Goal: Task Accomplishment & Management: Manage account settings

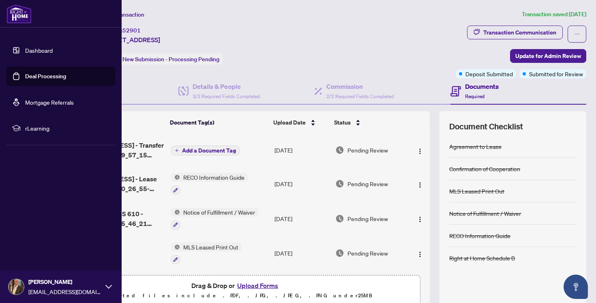
click at [37, 77] on link "Deal Processing" at bounding box center [45, 76] width 41 height 7
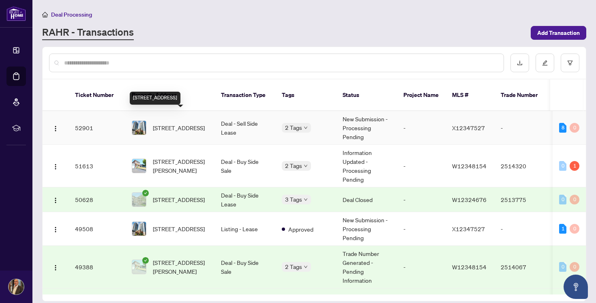
click at [170, 123] on span "[STREET_ADDRESS]" at bounding box center [179, 127] width 52 height 9
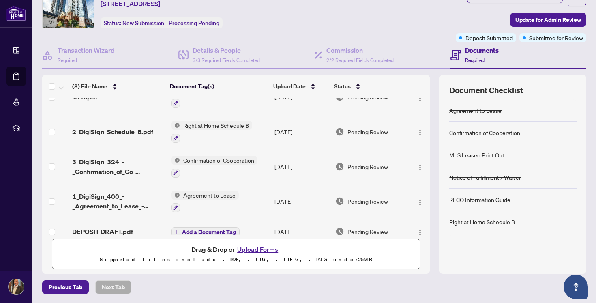
scroll to position [130, 0]
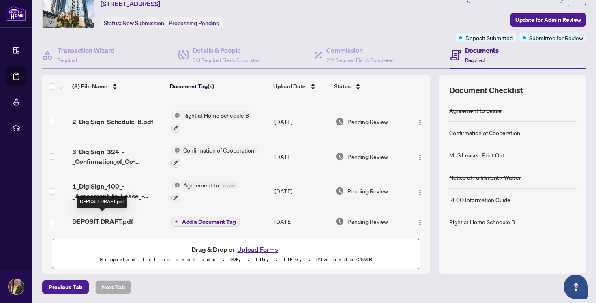
click at [107, 218] on span "DEPOSIT DRAFT.pdf" at bounding box center [102, 221] width 61 height 10
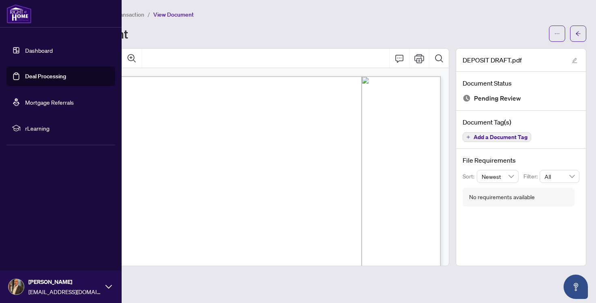
click at [43, 77] on link "Deal Processing" at bounding box center [45, 76] width 41 height 7
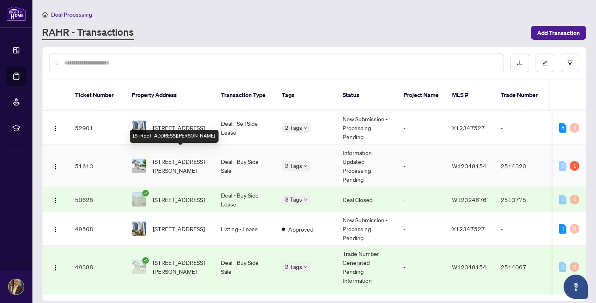
click at [205, 157] on span "[STREET_ADDRESS][PERSON_NAME]" at bounding box center [180, 166] width 55 height 18
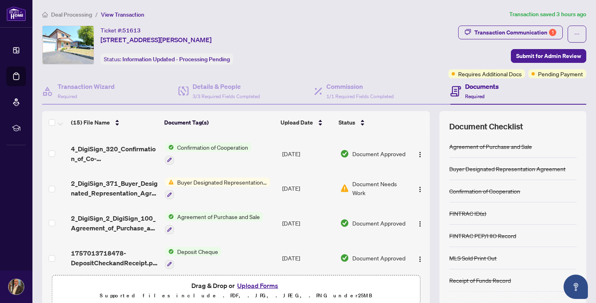
scroll to position [364, 0]
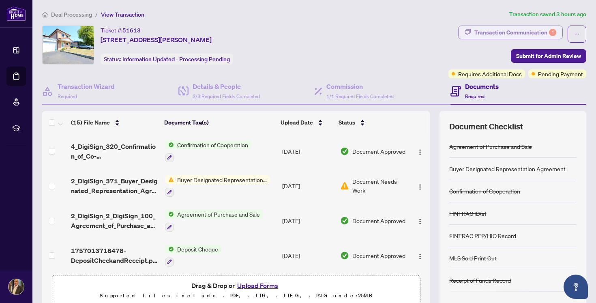
click at [518, 32] on div "Transaction Communication 1" at bounding box center [515, 32] width 82 height 13
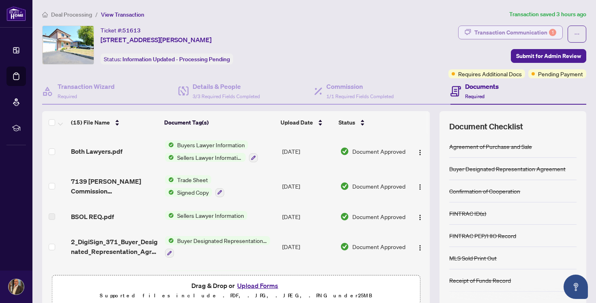
click at [506, 34] on div "Transaction Communication 1" at bounding box center [515, 32] width 82 height 13
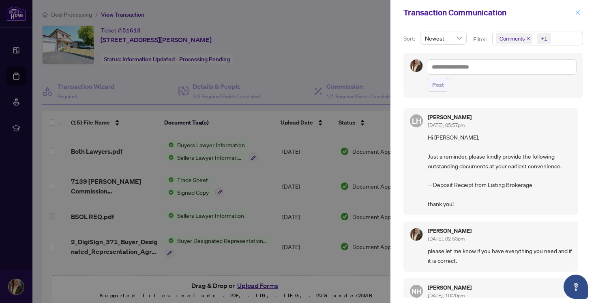
click at [578, 13] on icon "close" at bounding box center [578, 13] width 6 height 6
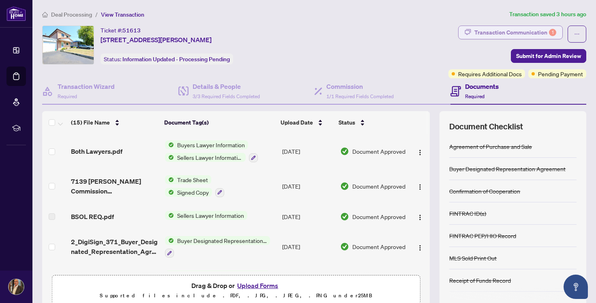
click at [489, 30] on div "Transaction Communication 1" at bounding box center [515, 32] width 82 height 13
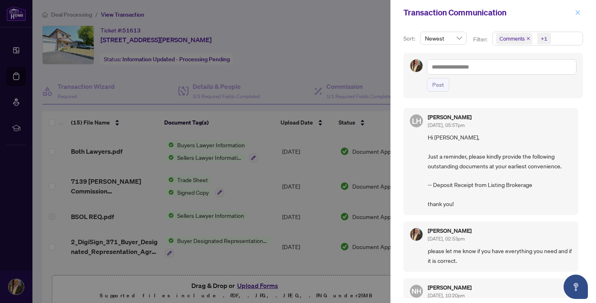
click at [578, 13] on icon "close" at bounding box center [578, 13] width 6 height 6
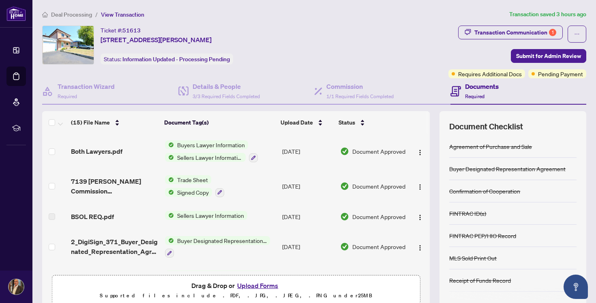
click at [365, 45] on div "Ticket #: 51613 7139 Darcel Ave, Mississauga, Ontario L4T 2X1, Canada Status: I…" at bounding box center [243, 45] width 403 height 39
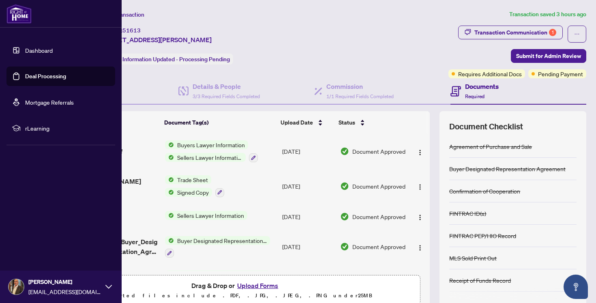
click at [41, 77] on link "Deal Processing" at bounding box center [45, 76] width 41 height 7
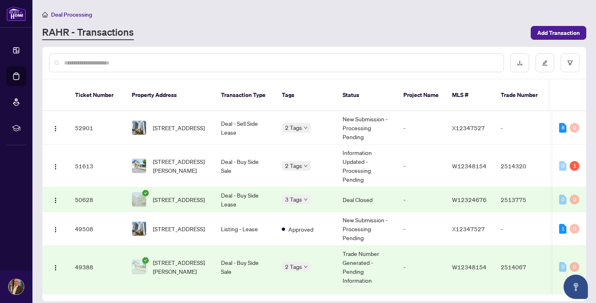
click at [240, 24] on div "Deal Processing RAHR - Transactions Add Transaction" at bounding box center [314, 25] width 544 height 30
click at [226, 24] on div "Deal Processing RAHR - Transactions Add Transaction" at bounding box center [314, 25] width 544 height 30
